Goal: Task Accomplishment & Management: Manage account settings

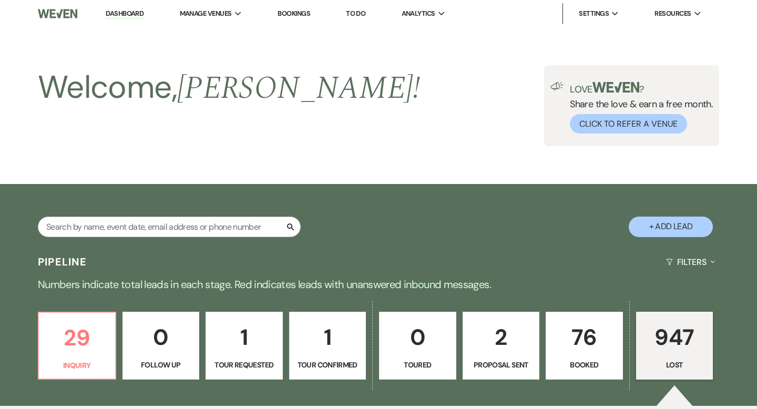
select select "8"
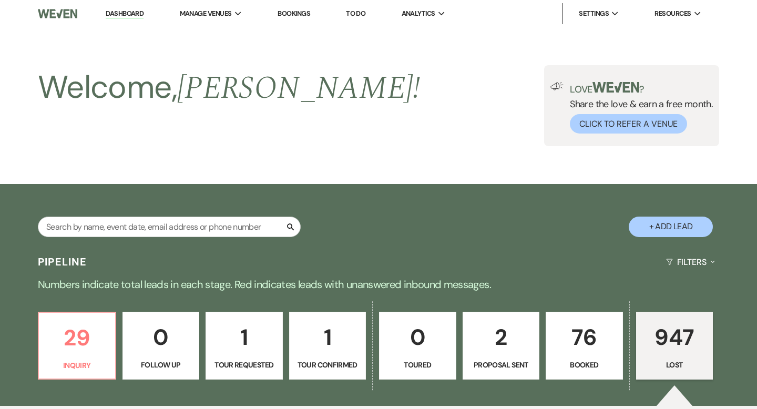
select select "8"
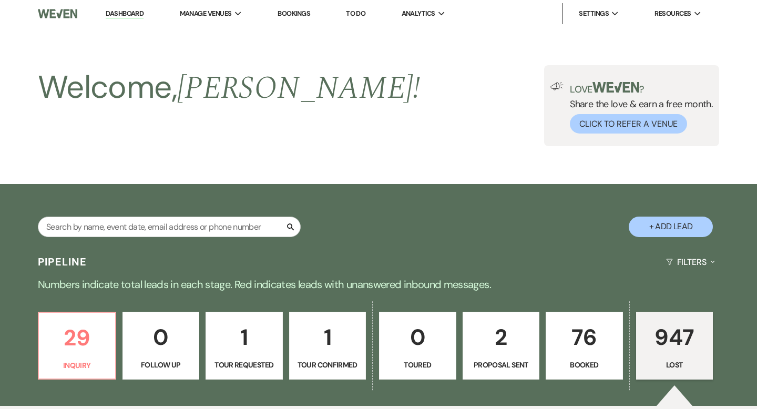
select select "8"
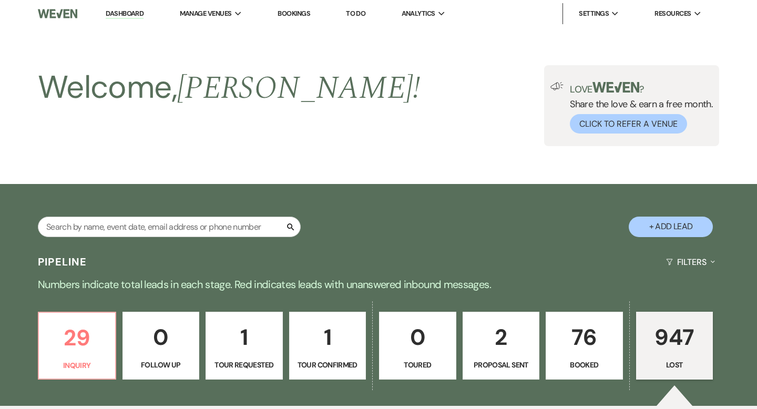
select select "1"
select select "8"
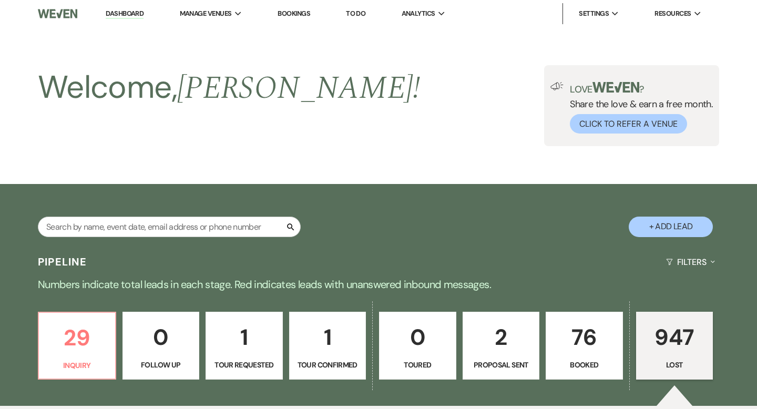
select select "8"
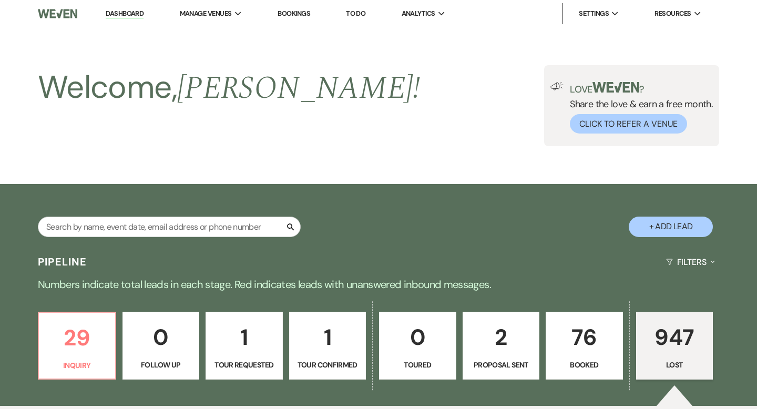
select select "8"
select select "9"
select select "8"
select select "9"
select select "8"
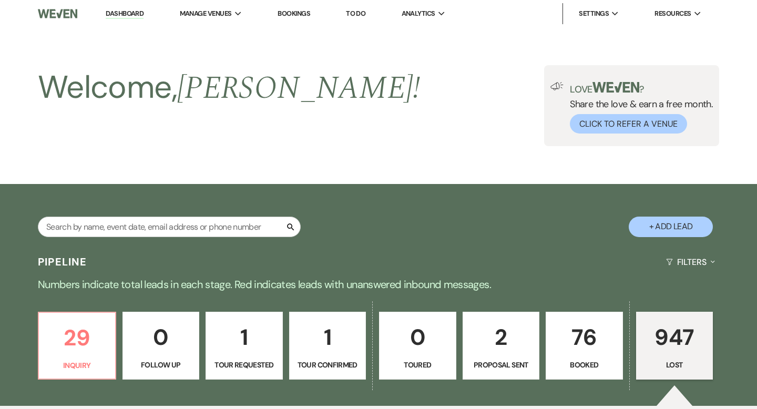
select select "8"
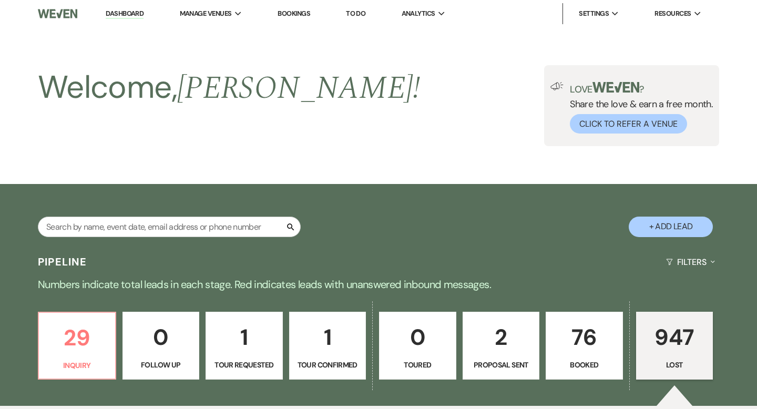
select select "8"
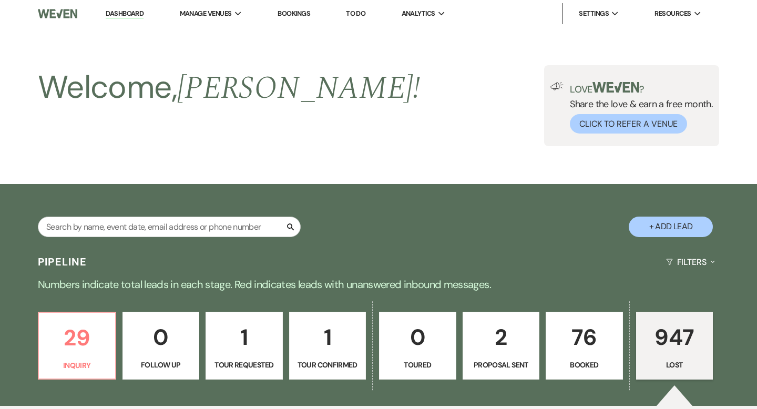
select select "8"
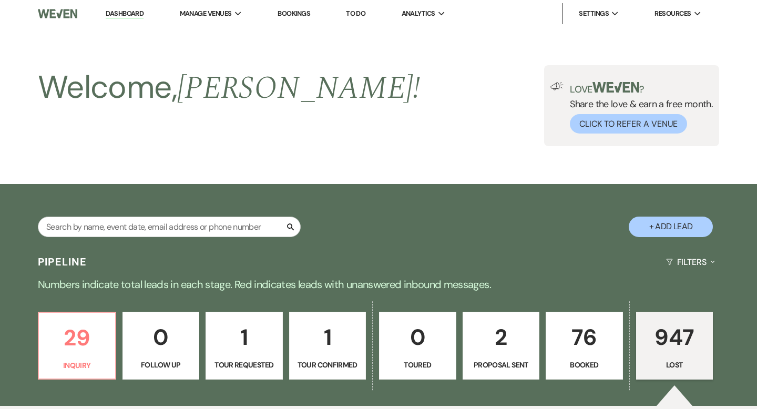
select select "8"
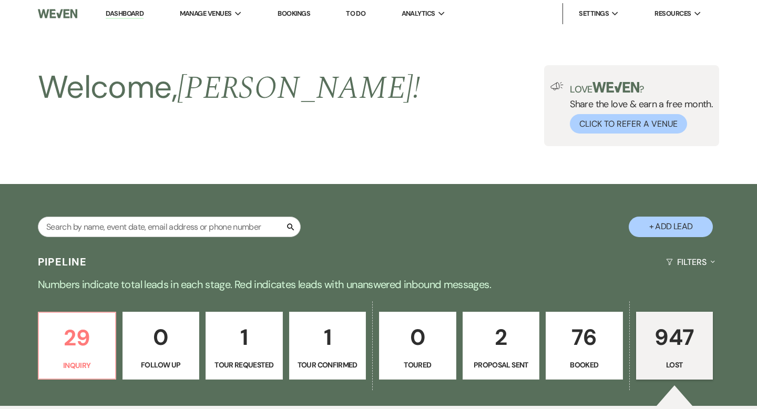
select select "8"
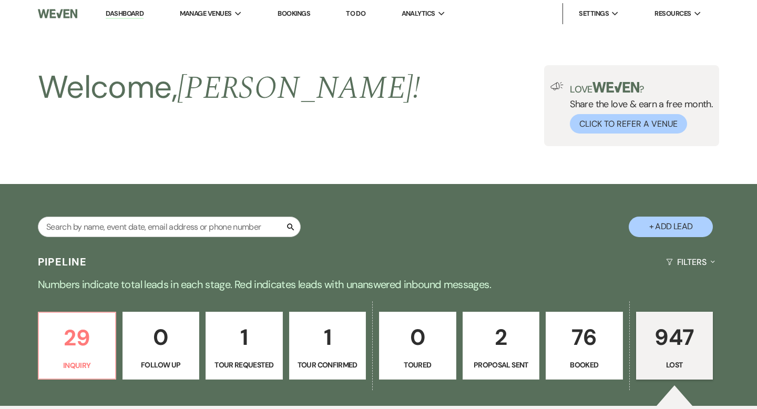
select select "8"
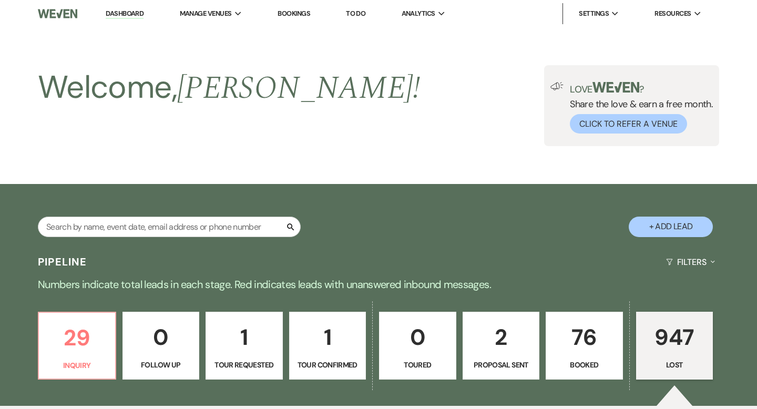
select select "8"
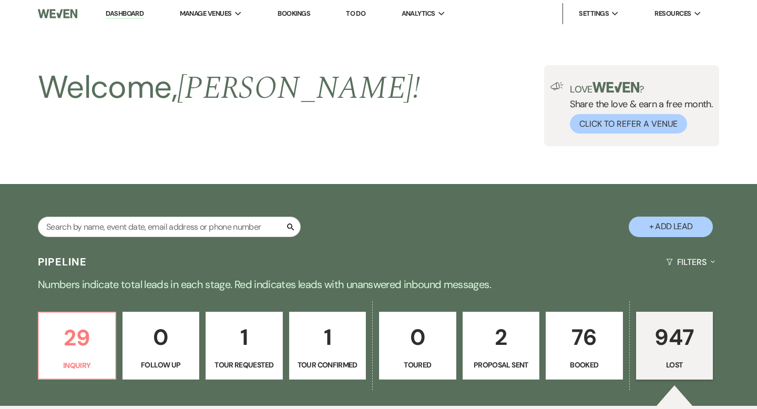
select select "8"
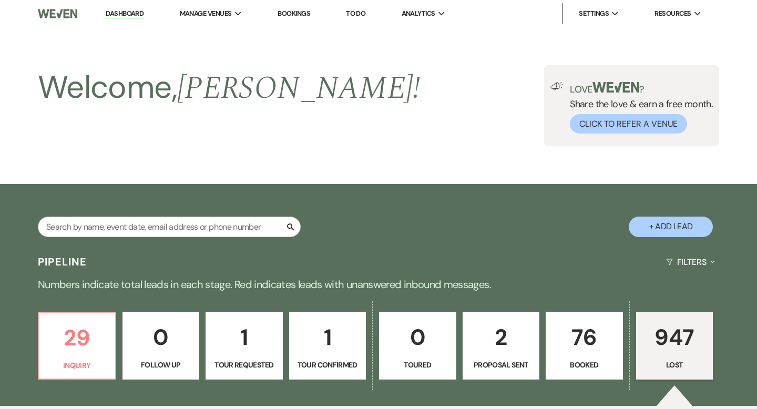
select select "8"
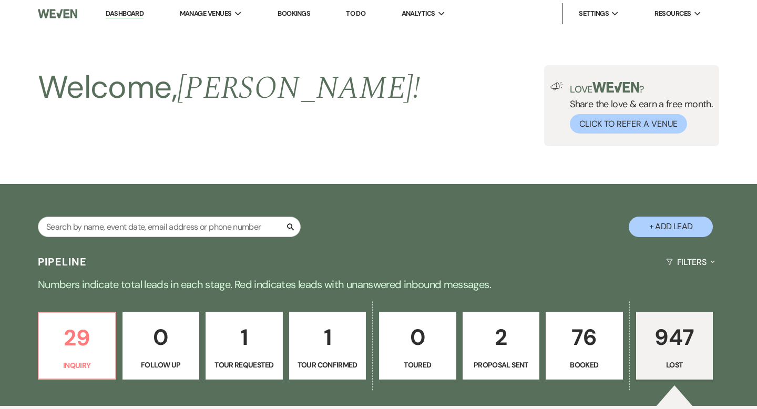
select select "8"
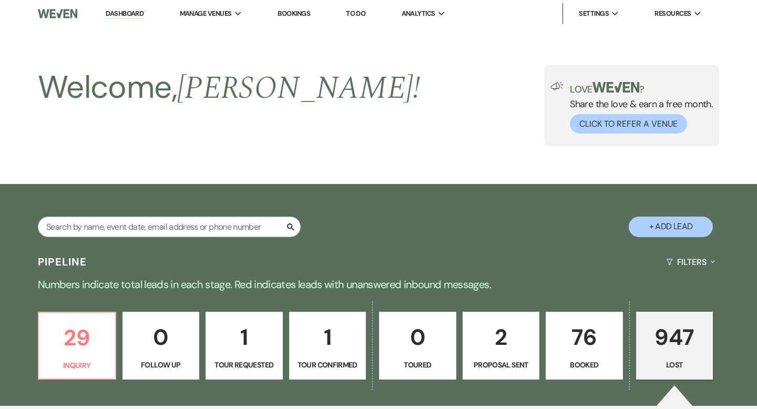
select select "8"
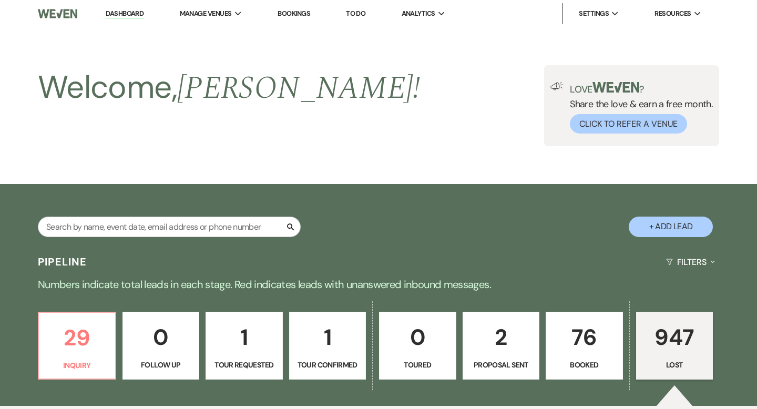
select select "8"
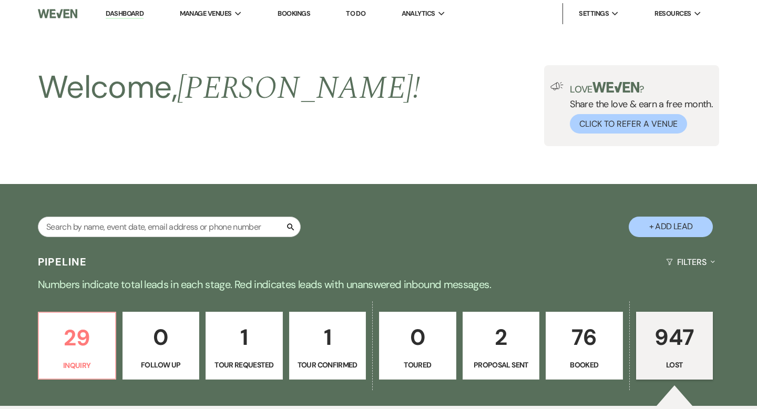
select select "8"
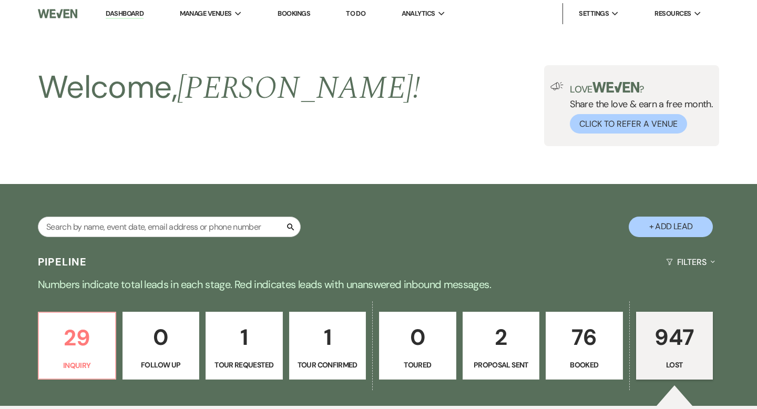
select select "8"
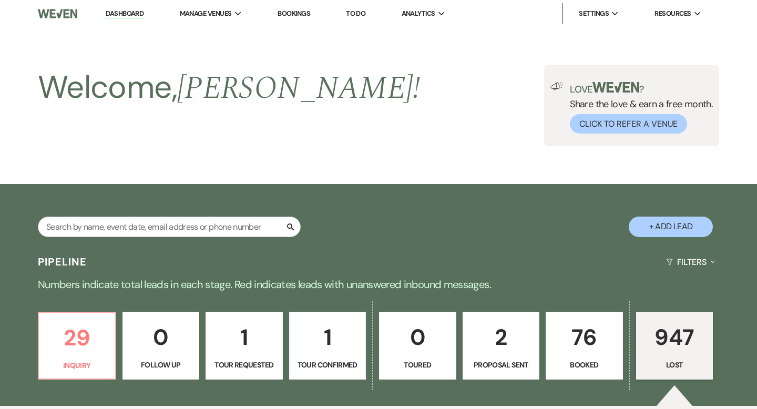
select select "8"
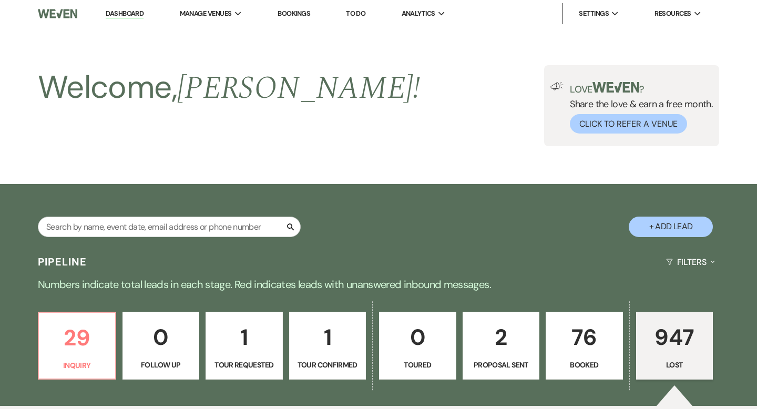
select select "8"
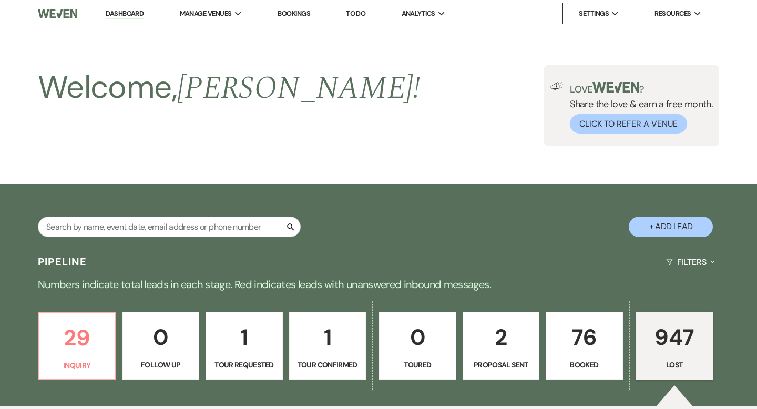
select select "8"
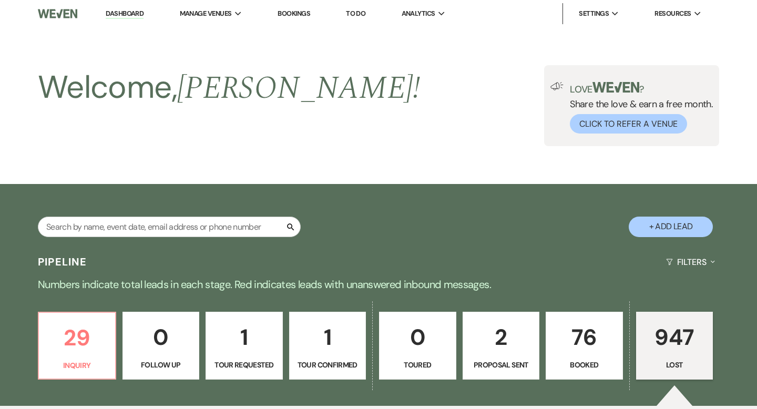
select select "8"
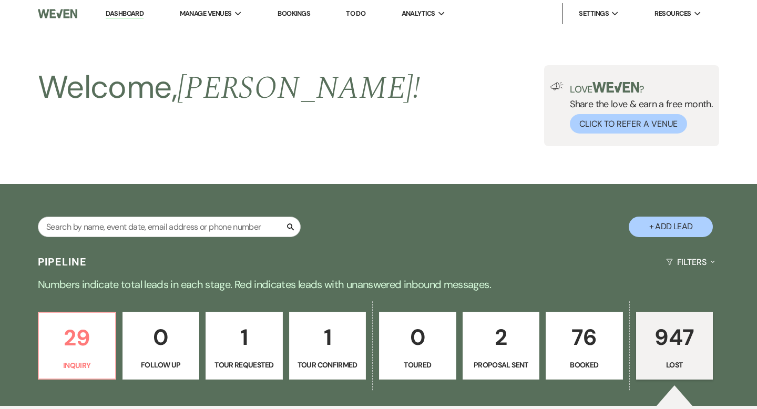
select select "8"
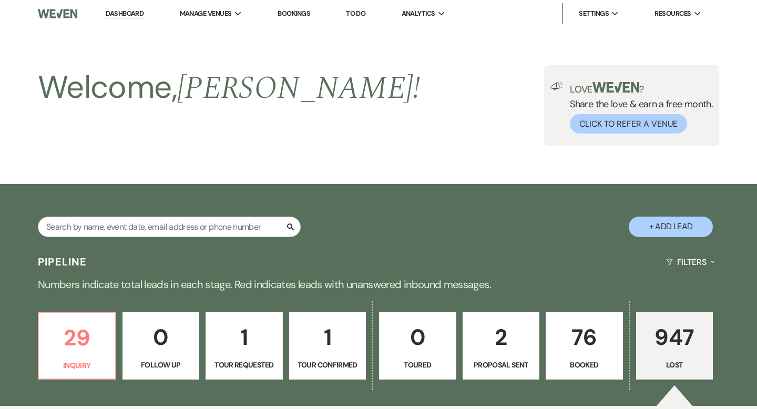
select select "8"
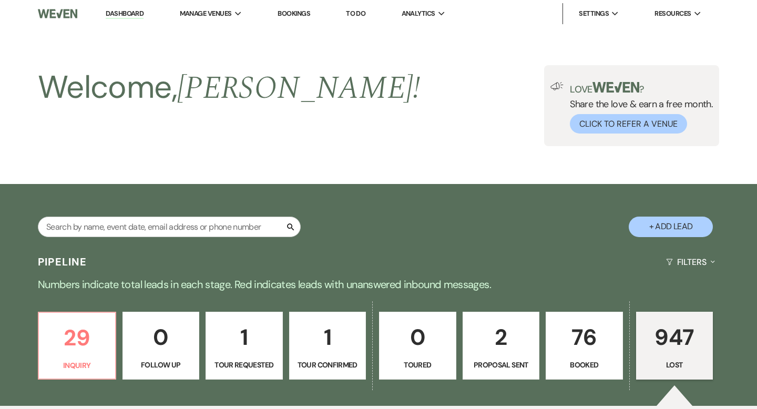
select select "8"
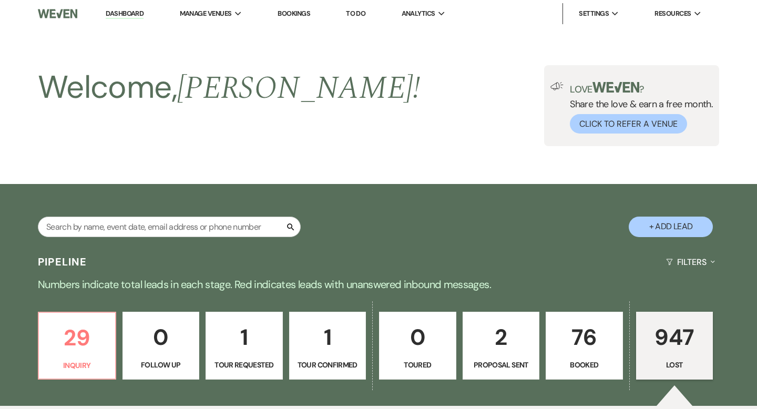
select select "8"
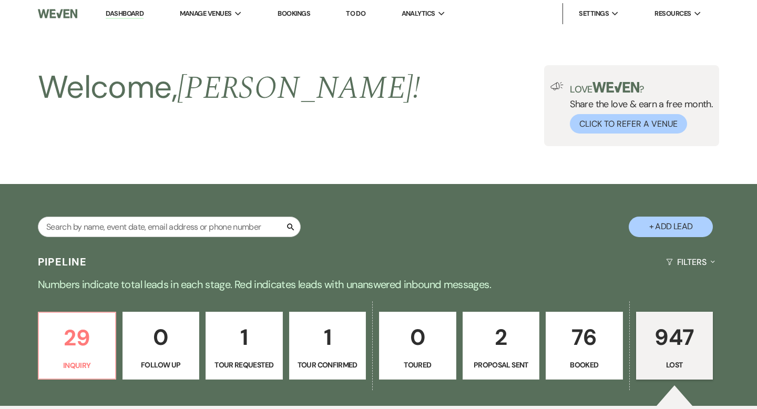
select select "8"
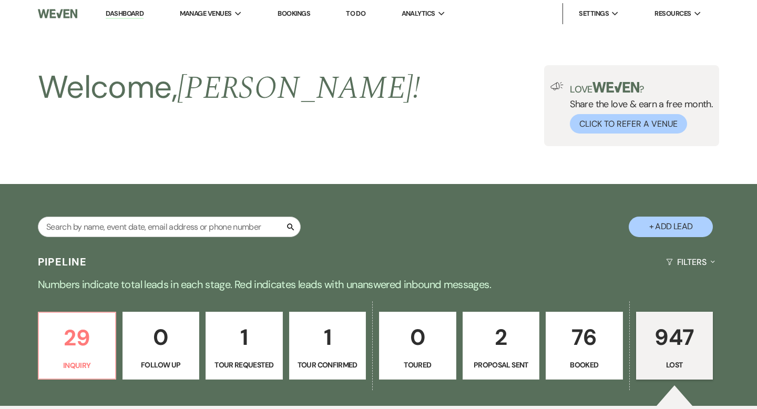
select select "8"
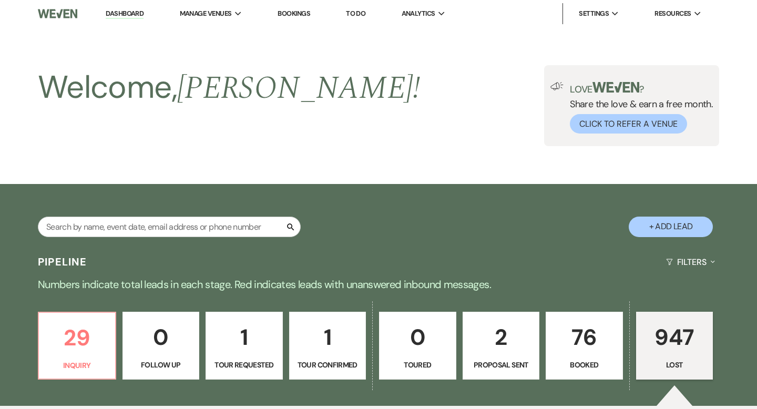
select select "8"
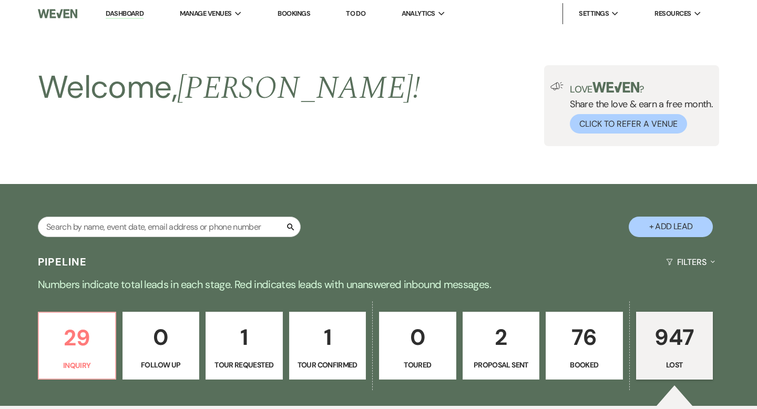
select select "8"
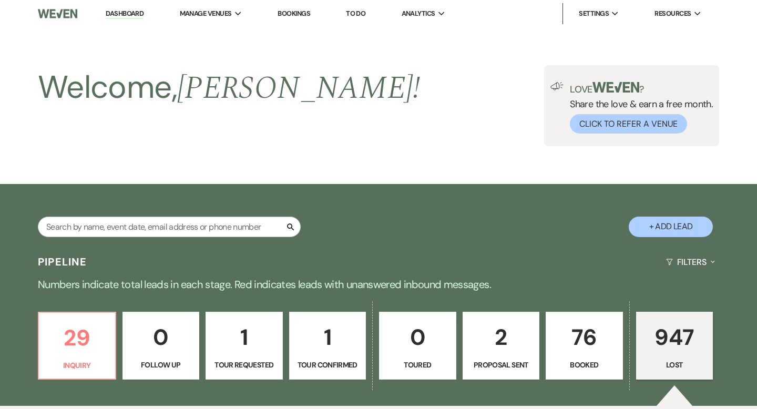
select select "8"
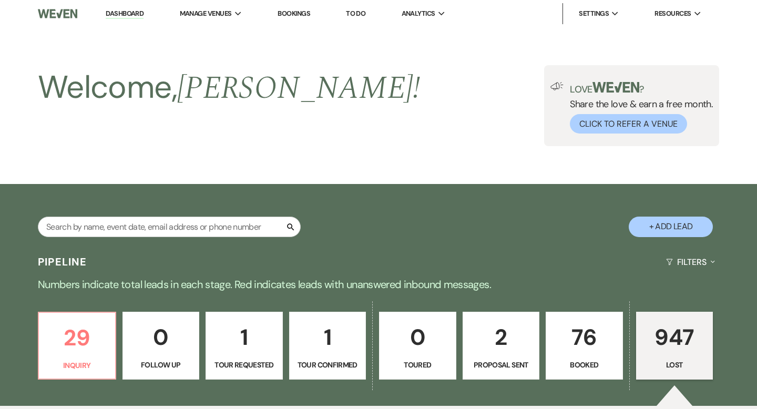
select select "8"
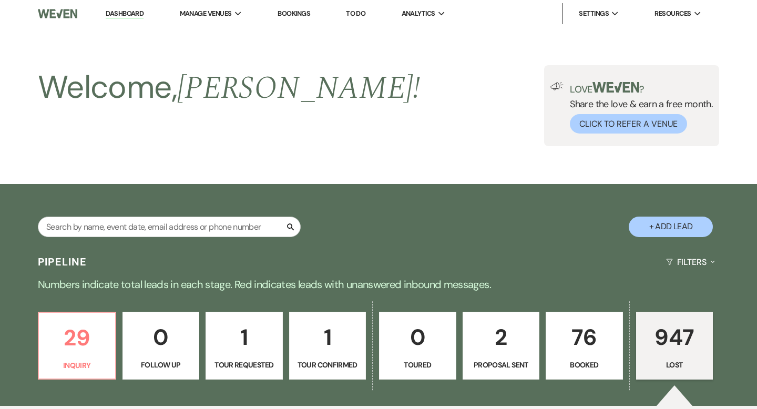
select select "8"
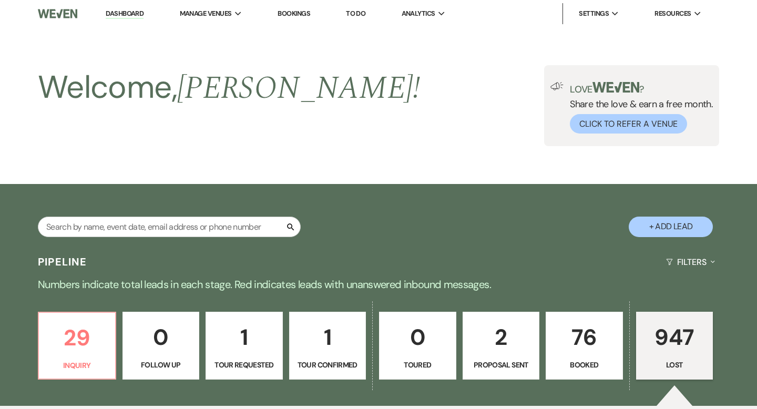
select select "8"
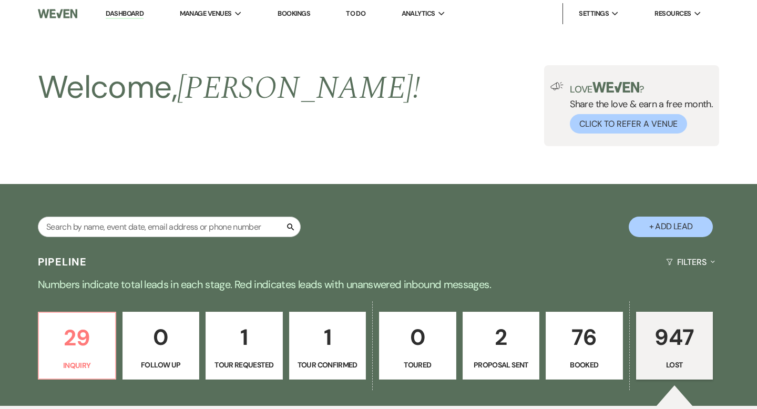
select select "8"
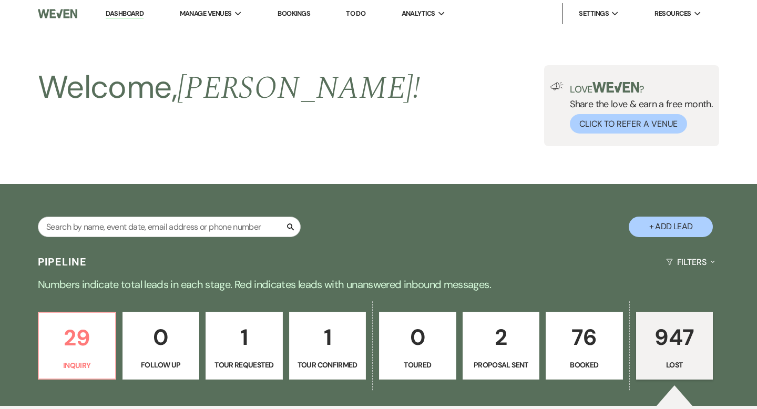
select select "8"
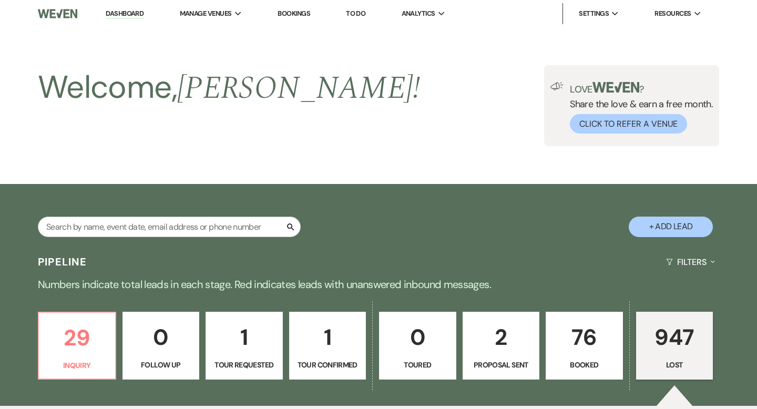
select select "8"
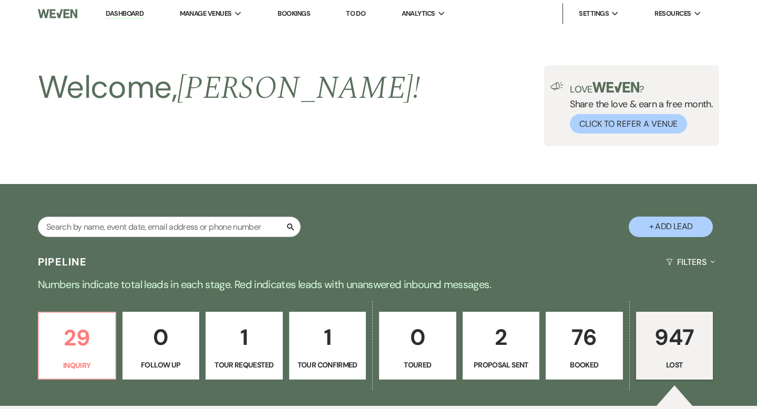
select select "8"
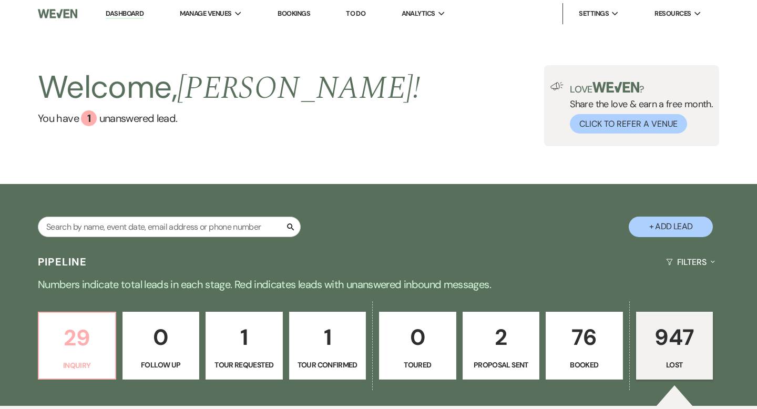
click at [84, 334] on p "29" at bounding box center [77, 337] width 64 height 35
